Goal: Information Seeking & Learning: Learn about a topic

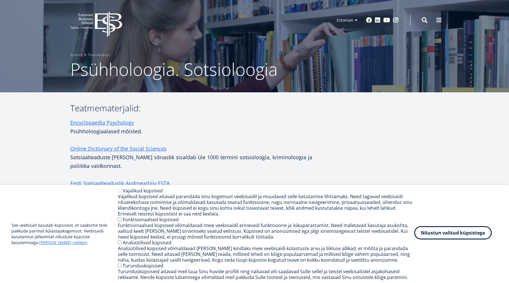
click at [459, 239] on button "Nõustun valitud küpsistega" at bounding box center [454, 232] width 78 height 13
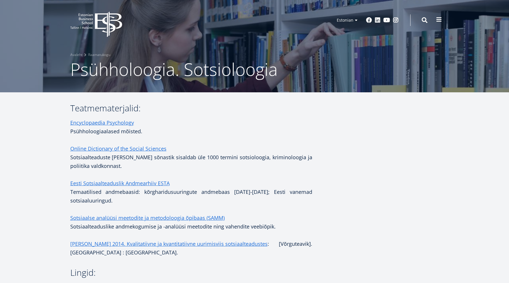
click at [438, 17] on span at bounding box center [439, 20] width 6 height 6
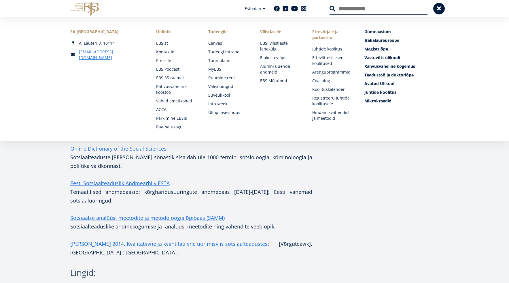
click at [392, 41] on span "Bakalaureuseõpe Tutvu ja registreeru" at bounding box center [382, 39] width 34 height 5
click at [382, 82] on span "Avatud Ülikool Tutvu ja registreeru" at bounding box center [380, 83] width 30 height 5
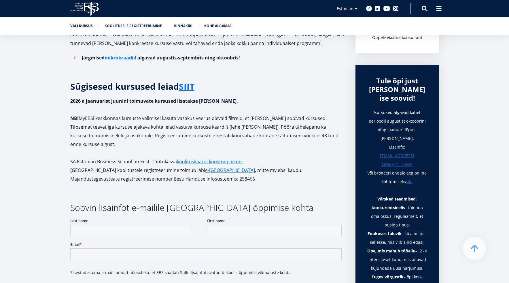
scroll to position [173, 0]
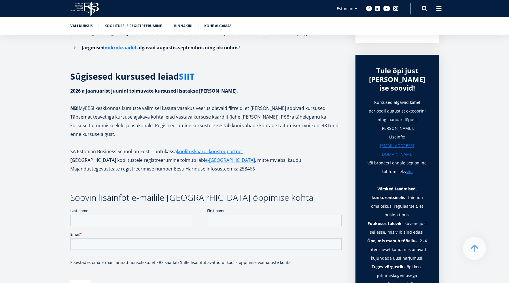
click at [185, 78] on link "SIIT" at bounding box center [187, 76] width 16 height 9
